Goal: Find specific page/section: Find specific page/section

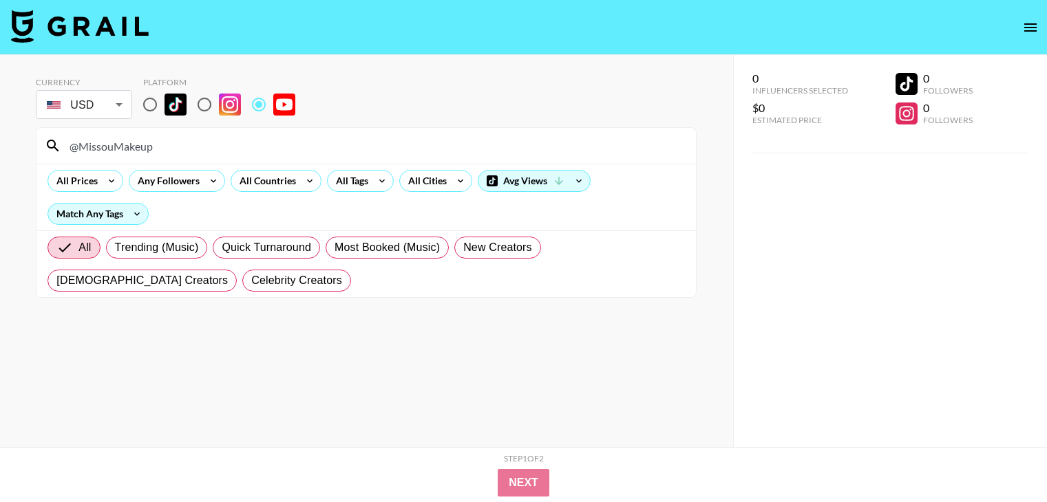
click at [237, 147] on input "@MissouMakeup" at bounding box center [374, 146] width 626 height 22
click at [253, 149] on input "@WelcomeToMyCurls" at bounding box center [374, 146] width 626 height 22
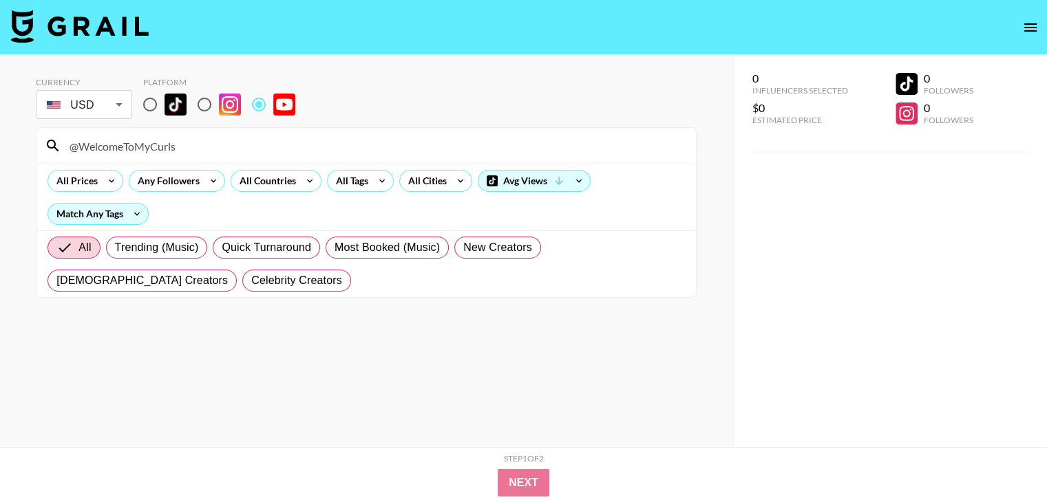
click at [253, 149] on input "@WelcomeToMyCurls" at bounding box center [374, 146] width 626 height 22
paste input "lavish_krish"
click at [355, 146] on input "@WelcomeToMyCurls" at bounding box center [374, 146] width 626 height 22
paste input "NaturalReign"
type input "@WelcomeToMyCurls"
